Goal: Find specific page/section: Find specific page/section

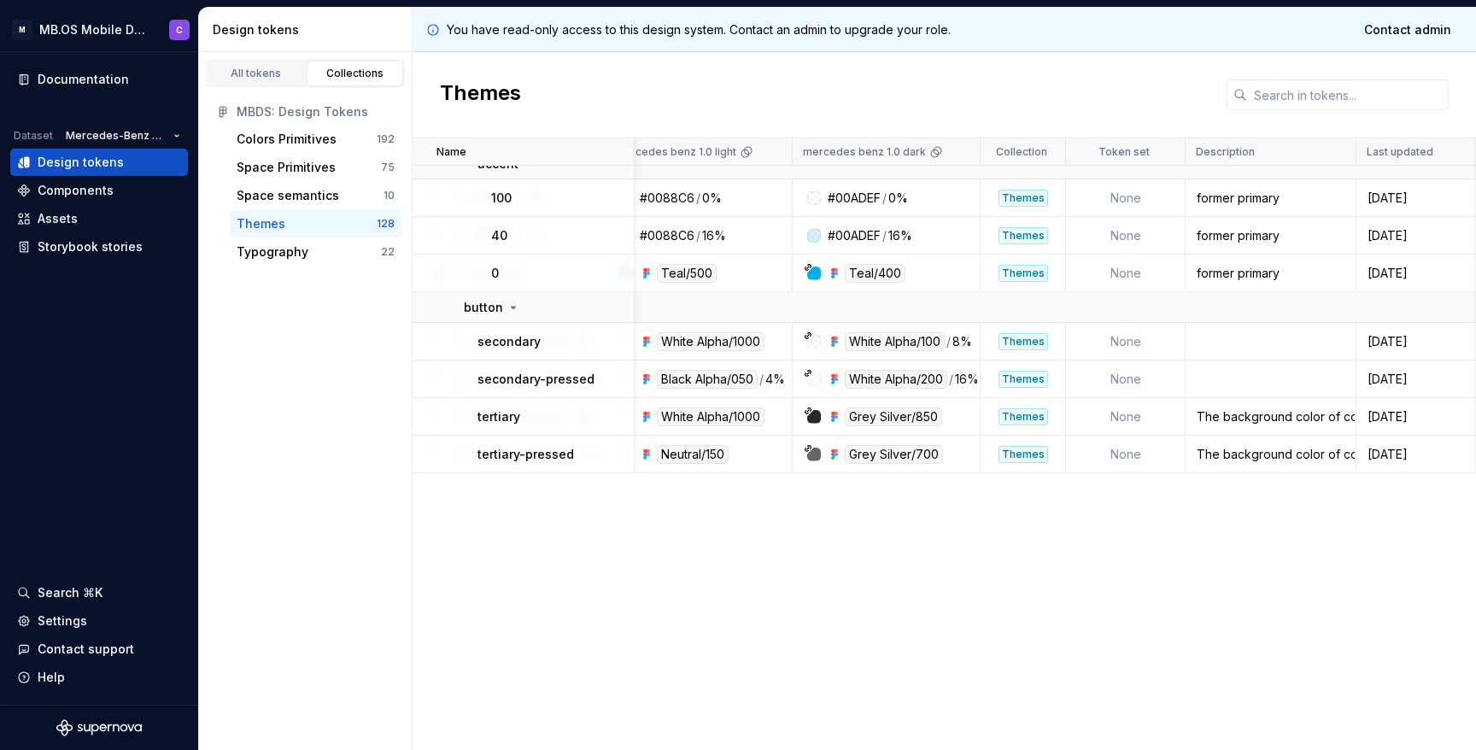
scroll to position [0, 1302]
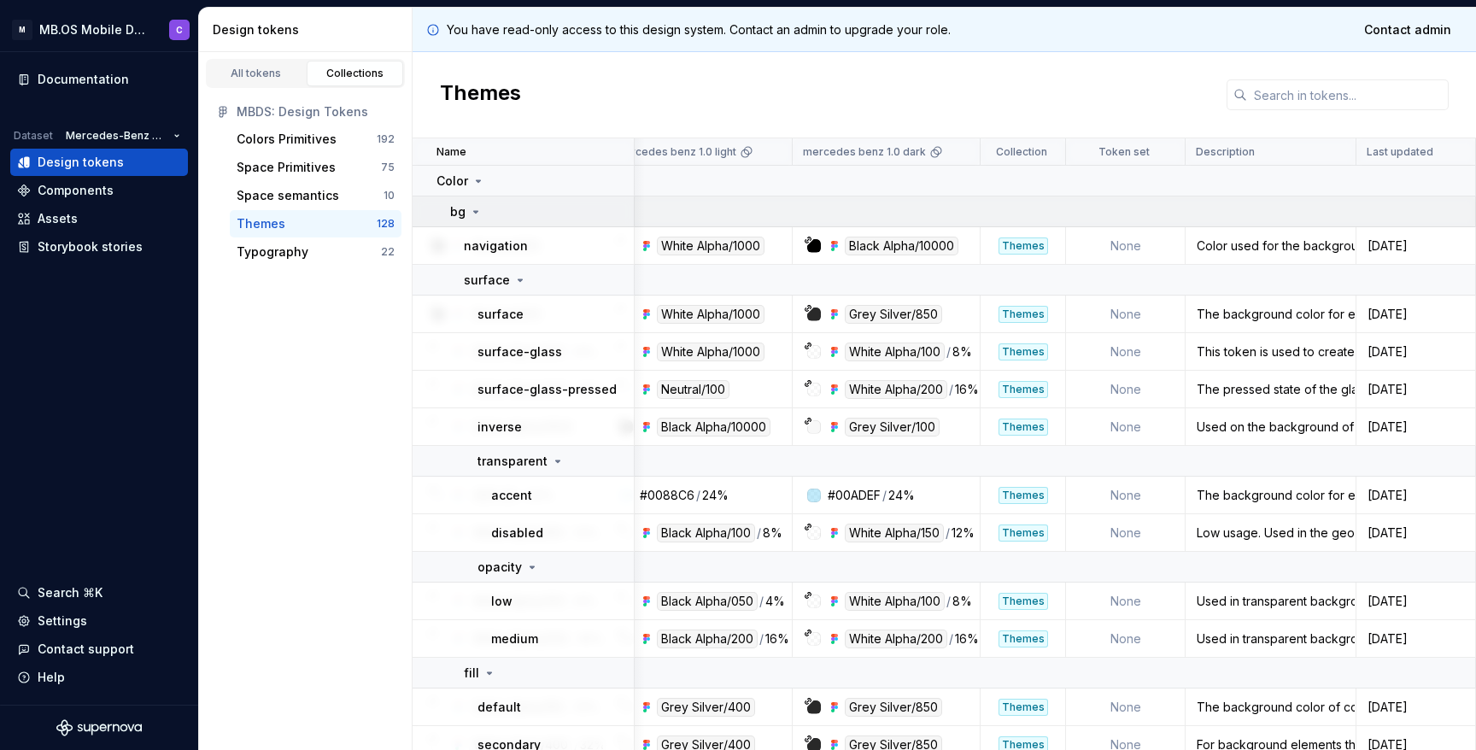
click at [473, 213] on icon at bounding box center [476, 212] width 14 height 14
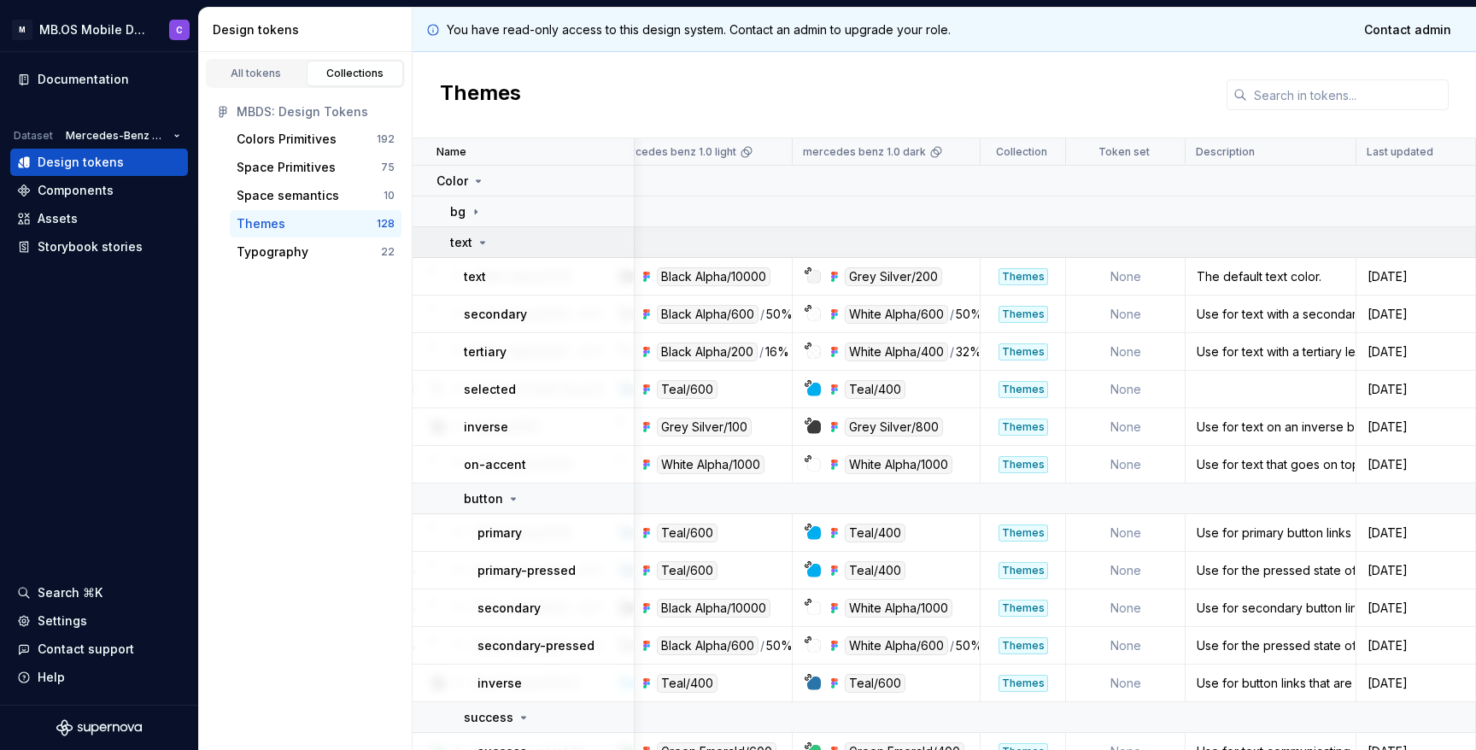
click at [480, 246] on icon at bounding box center [483, 243] width 14 height 14
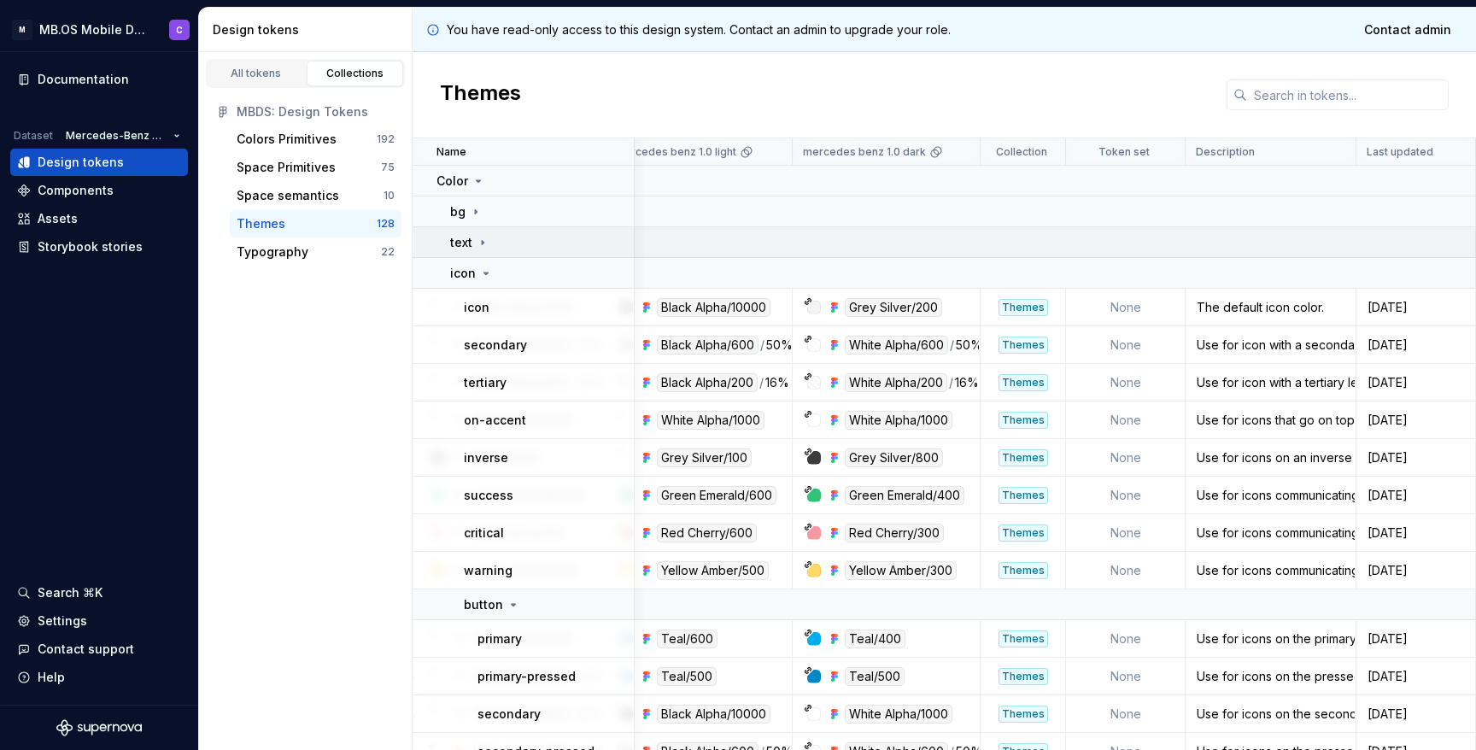
click at [480, 246] on icon at bounding box center [483, 243] width 14 height 14
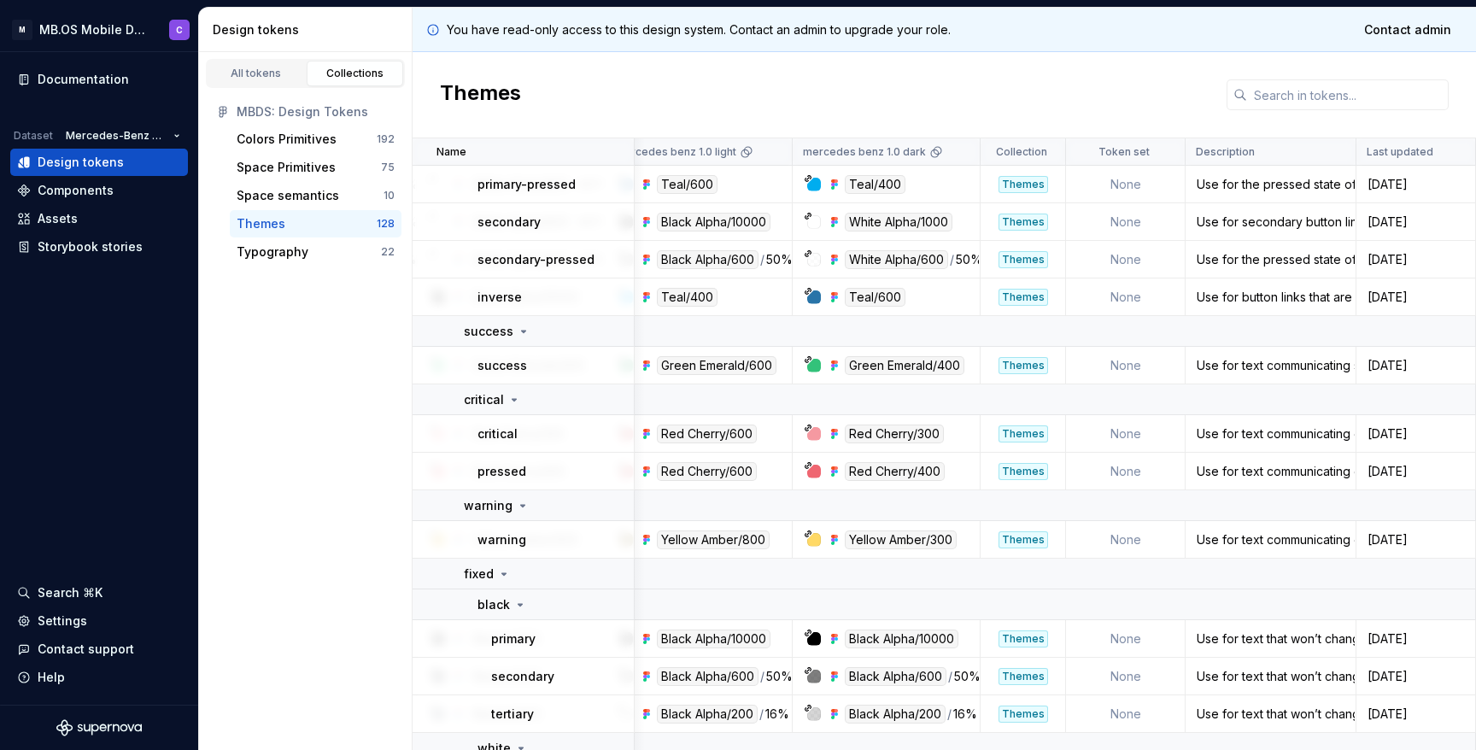
scroll to position [387, 1302]
click at [1020, 398] on td at bounding box center [405, 399] width 2144 height 31
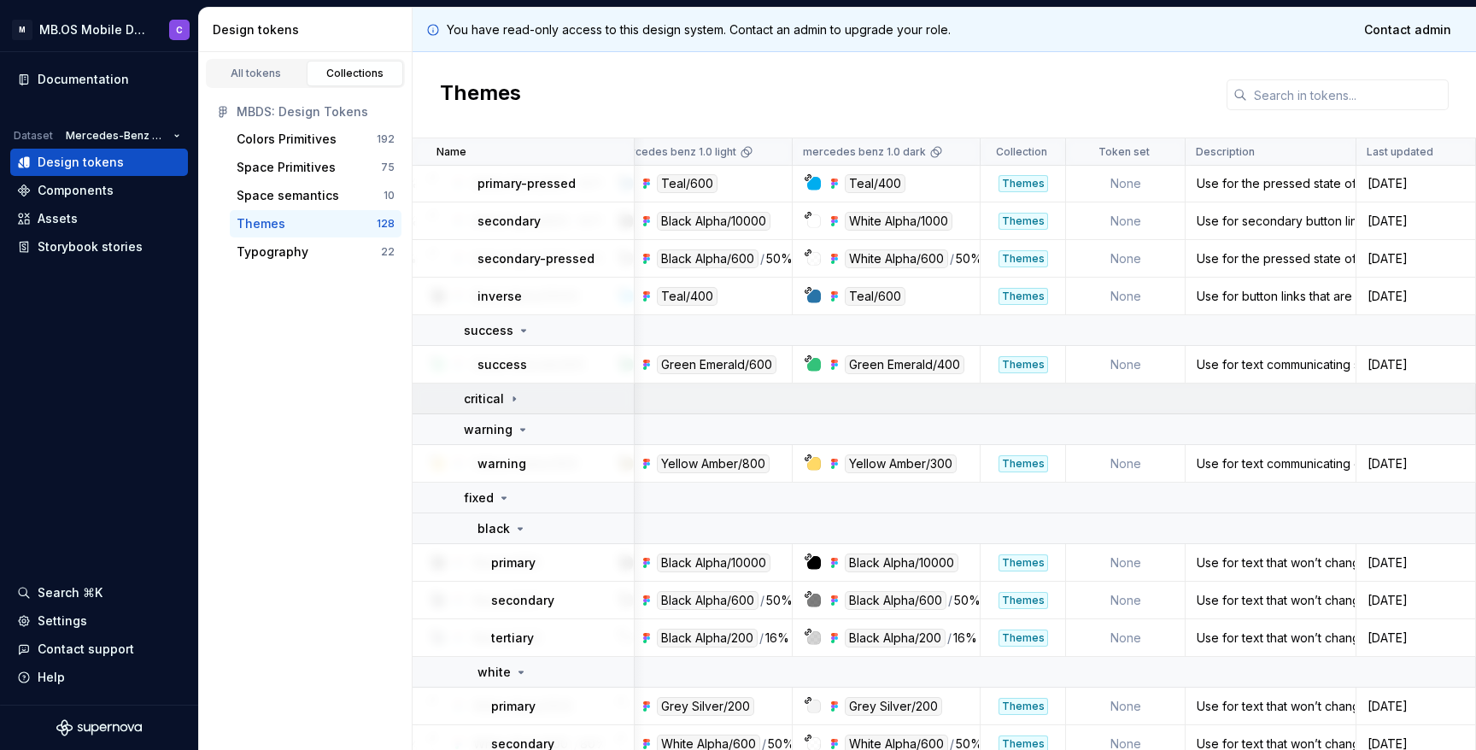
click at [1020, 398] on td at bounding box center [405, 399] width 2144 height 31
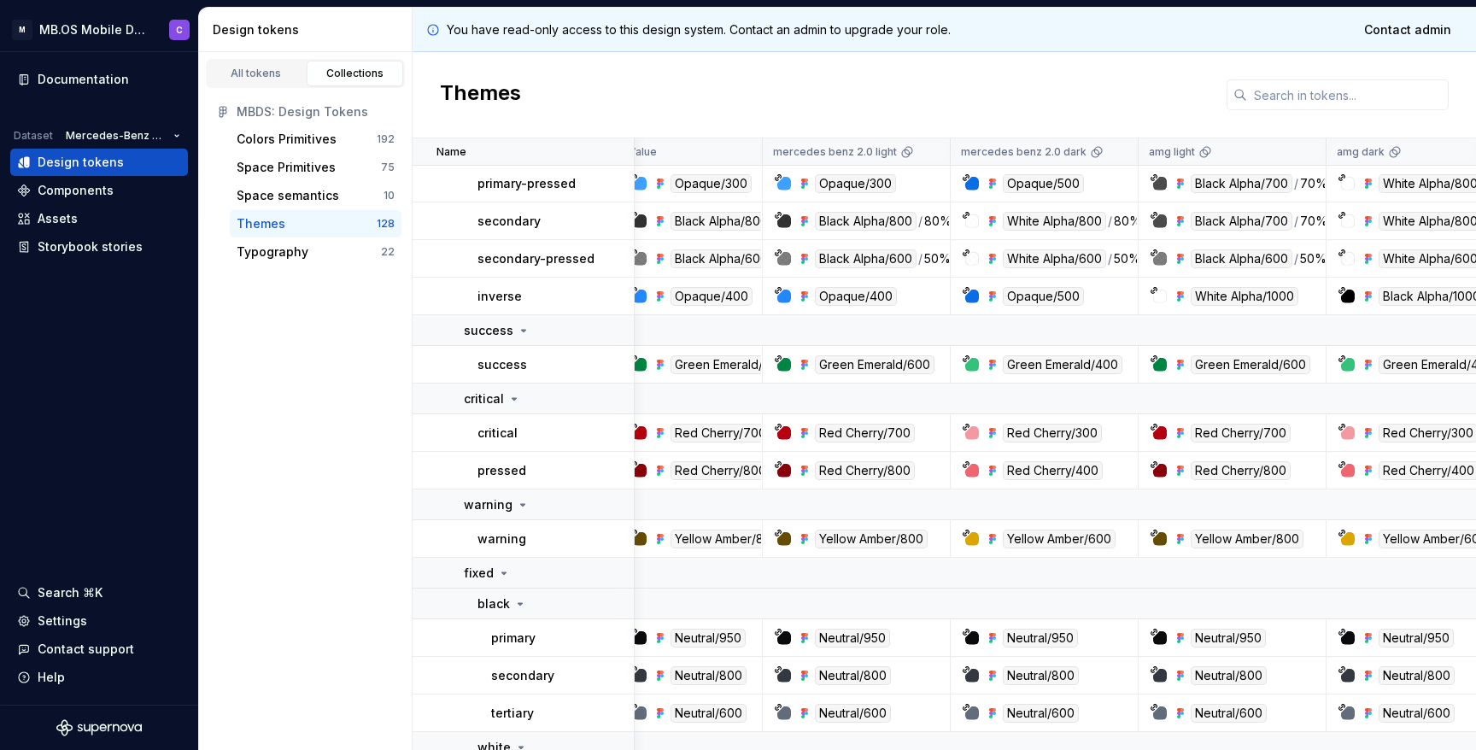
scroll to position [387, 0]
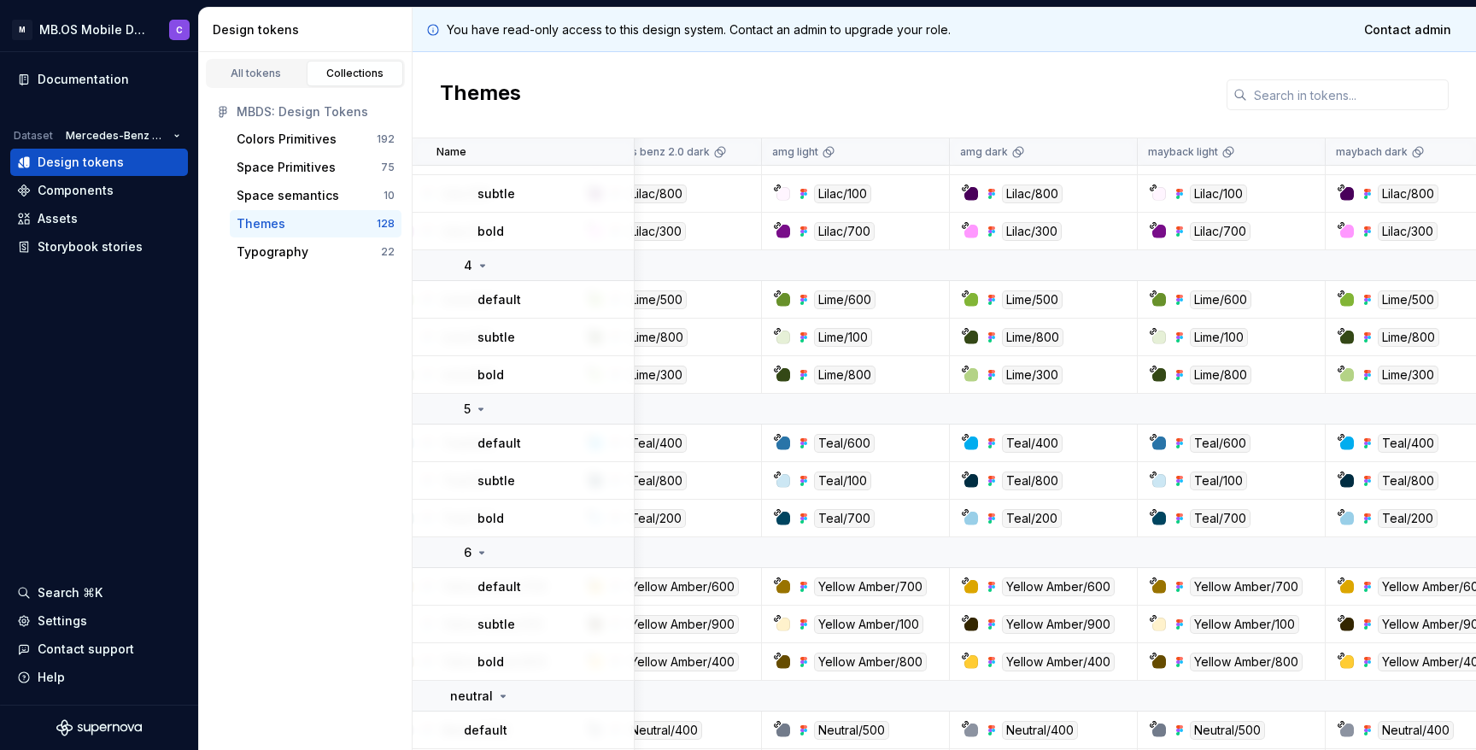
scroll to position [5653, 393]
